Goal: Information Seeking & Learning: Compare options

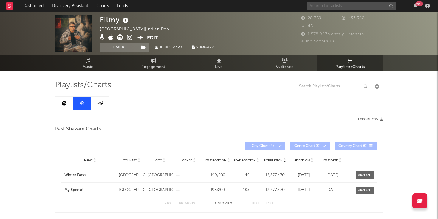
click at [338, 4] on input "text" at bounding box center [351, 5] width 89 height 7
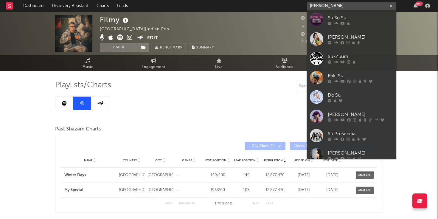
click at [337, 7] on input "[PERSON_NAME]" at bounding box center [351, 5] width 89 height 7
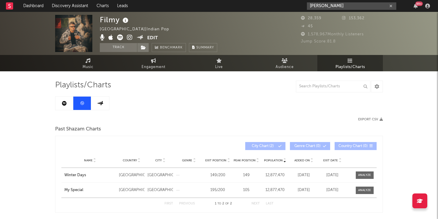
click at [335, 7] on input "[PERSON_NAME]" at bounding box center [351, 5] width 89 height 7
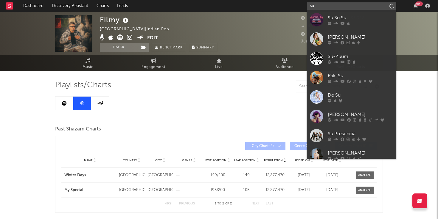
type input "s"
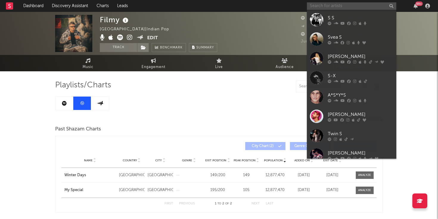
click at [338, 8] on input "text" at bounding box center [351, 5] width 89 height 7
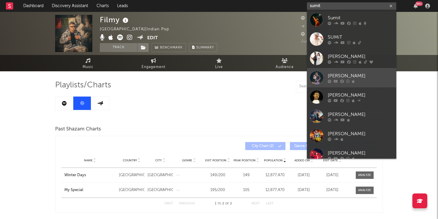
type input "sumit"
click at [334, 77] on div "[PERSON_NAME]" at bounding box center [361, 75] width 66 height 7
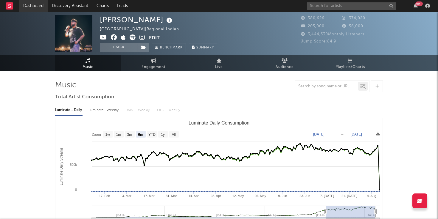
select select "6m"
click at [339, 66] on span "Playlists/Charts" at bounding box center [349, 67] width 29 height 7
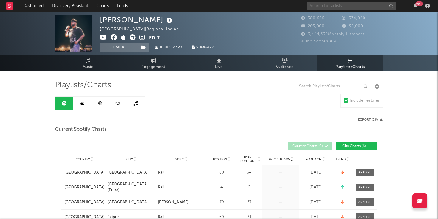
click at [324, 8] on input "text" at bounding box center [351, 5] width 89 height 7
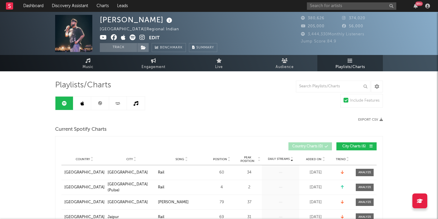
click at [349, 2] on div "99 +" at bounding box center [369, 6] width 125 height 12
click at [335, 5] on input "text" at bounding box center [351, 5] width 89 height 7
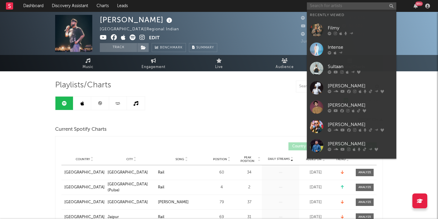
paste input "Kalakaar"
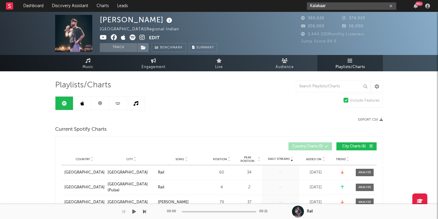
type input "Kalakaar"
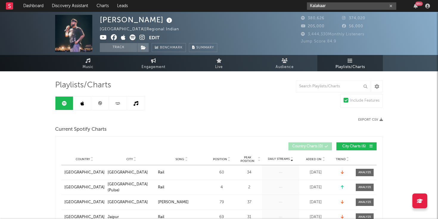
click at [334, 6] on input "Kalakaar" at bounding box center [351, 5] width 89 height 7
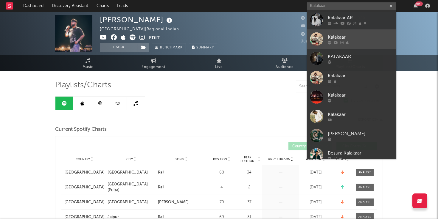
click at [329, 38] on div "Kalakaar" at bounding box center [361, 37] width 66 height 7
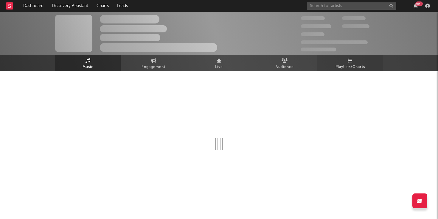
select select "1w"
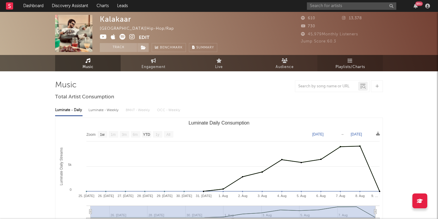
click at [343, 62] on link "Playlists/Charts" at bounding box center [350, 63] width 66 height 16
